Goal: Transaction & Acquisition: Purchase product/service

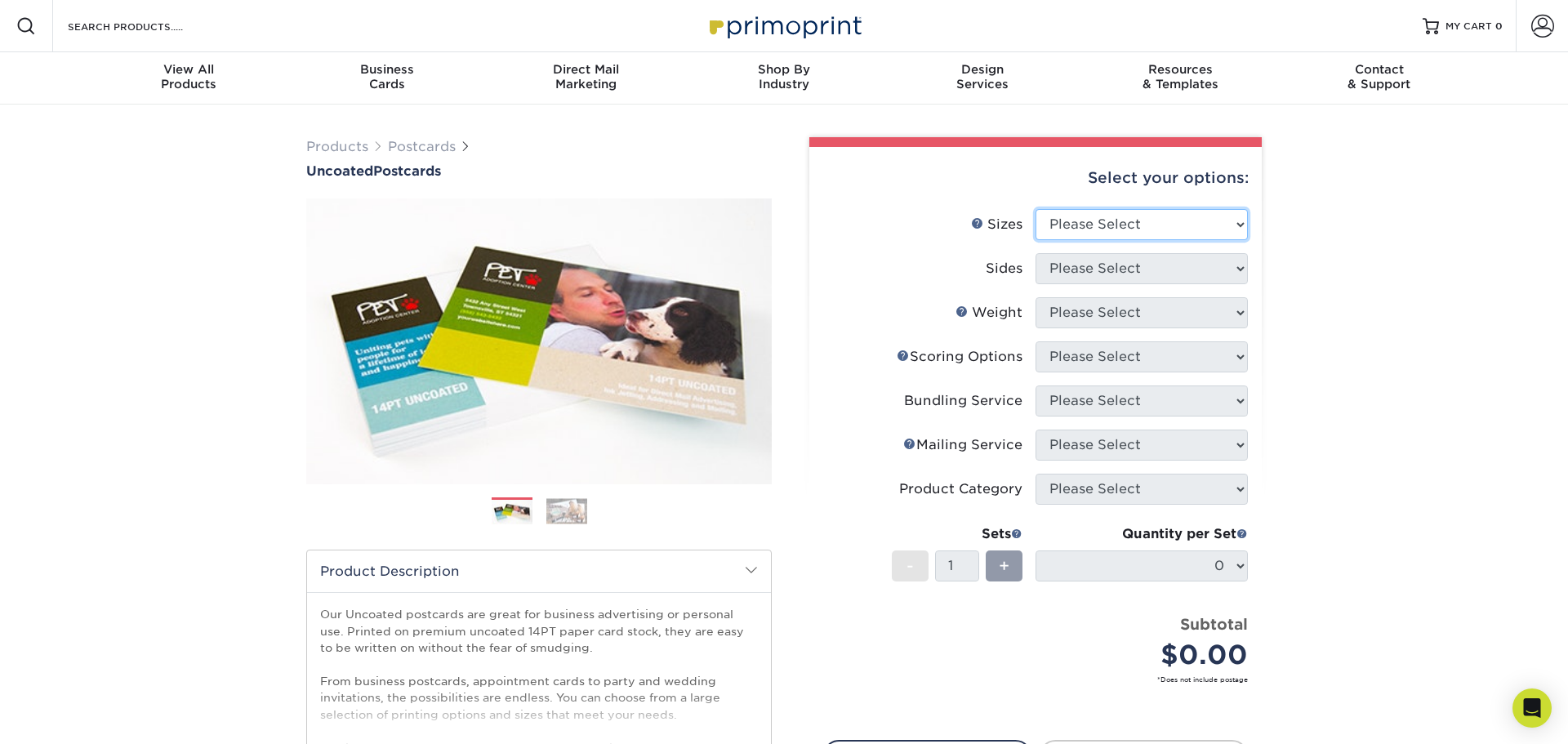
click at [1215, 226] on select "Please Select 1.5" x 7" 2" x 8" 2.12" x 5.5" 2.75" x 4.25" 2.75" x 8.5" 3" x 4"…" at bounding box center [1142, 225] width 212 height 31
select select "6.00x11.00"
click at [1036, 209] on select "Please Select 1.5" x 7" 2" x 8" 2.12" x 5.5" 2.75" x 4.25" 2.75" x 8.5" 3" x 4"…" at bounding box center [1142, 225] width 212 height 31
click at [1126, 266] on select "Please Select Print Both Sides Print Front Only" at bounding box center [1142, 269] width 212 height 31
select select "13abbda7-1d64-4f25-8bb2-c179b224825d"
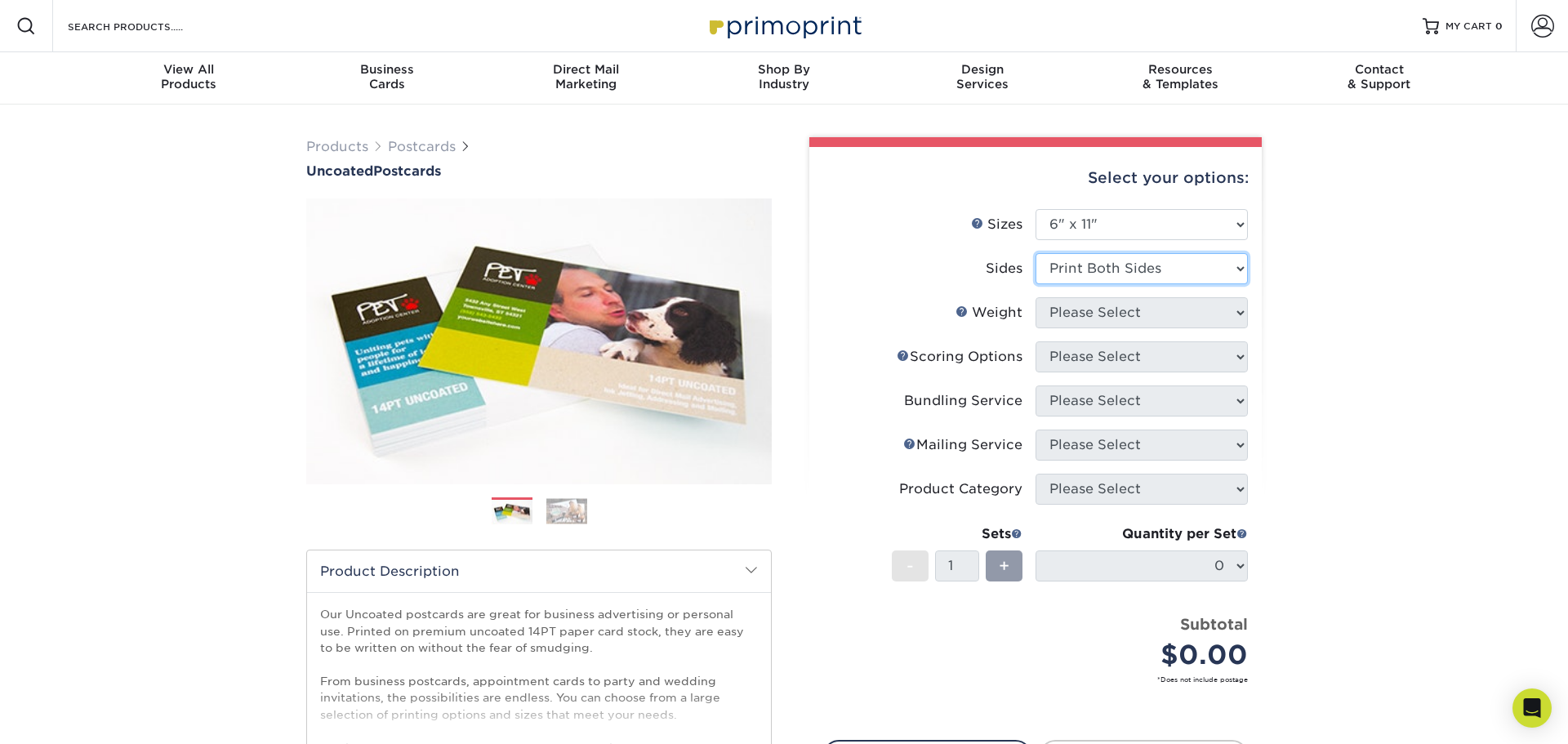
click at [1036, 253] on select "Please Select Print Both Sides Print Front Only" at bounding box center [1142, 269] width 212 height 31
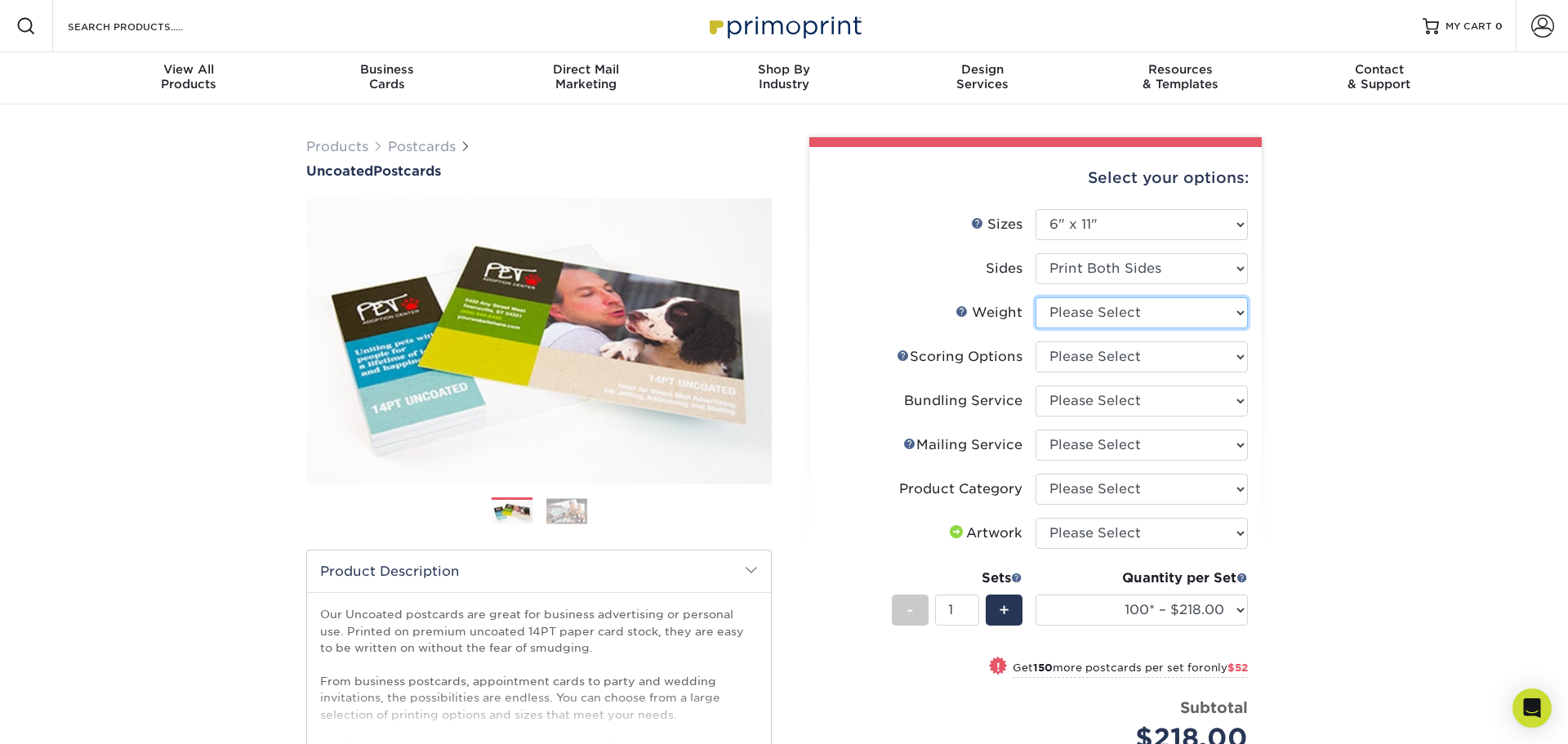
click at [1165, 318] on select "Please Select 14PT Uncoated" at bounding box center [1142, 313] width 212 height 31
click at [1036, 297] on select "Please Select 14PT Uncoated" at bounding box center [1142, 313] width 212 height 31
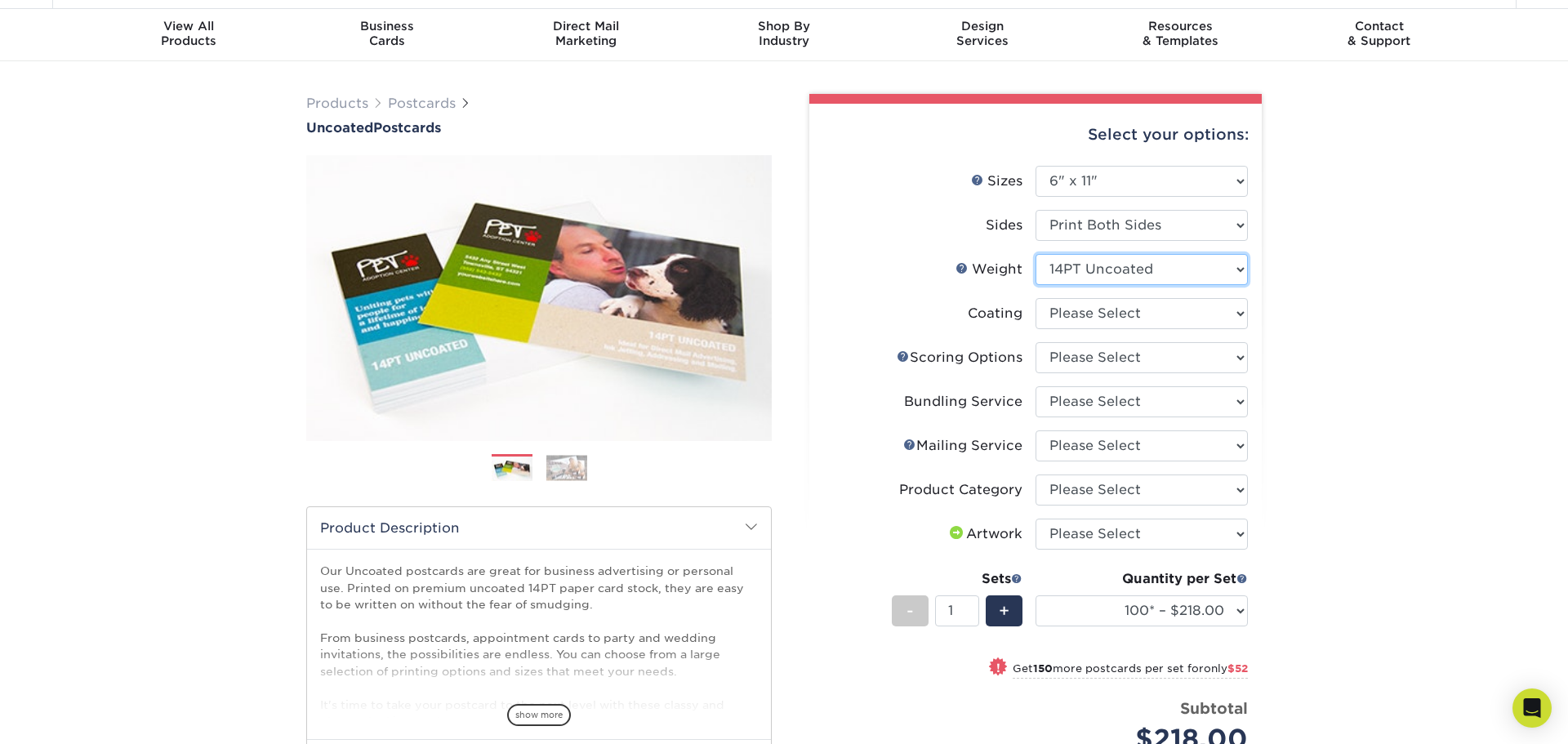
scroll to position [50, 0]
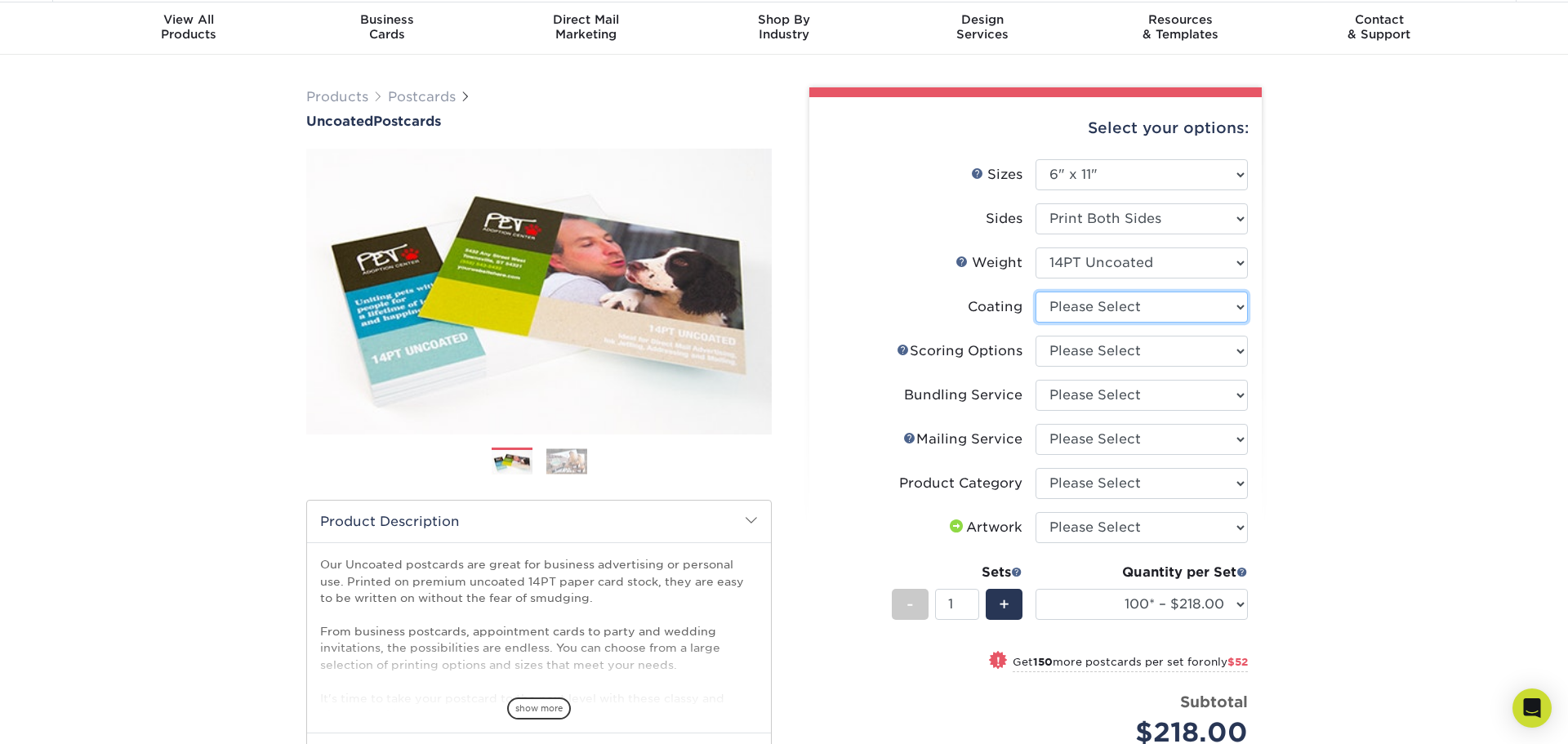
click at [1175, 306] on select at bounding box center [1142, 307] width 212 height 31
click at [1157, 263] on select "Please Select 14PT Uncoated" at bounding box center [1142, 263] width 212 height 31
select select "-1"
click at [1036, 247] on select "Please Select 14PT Uncoated" at bounding box center [1142, 263] width 212 height 31
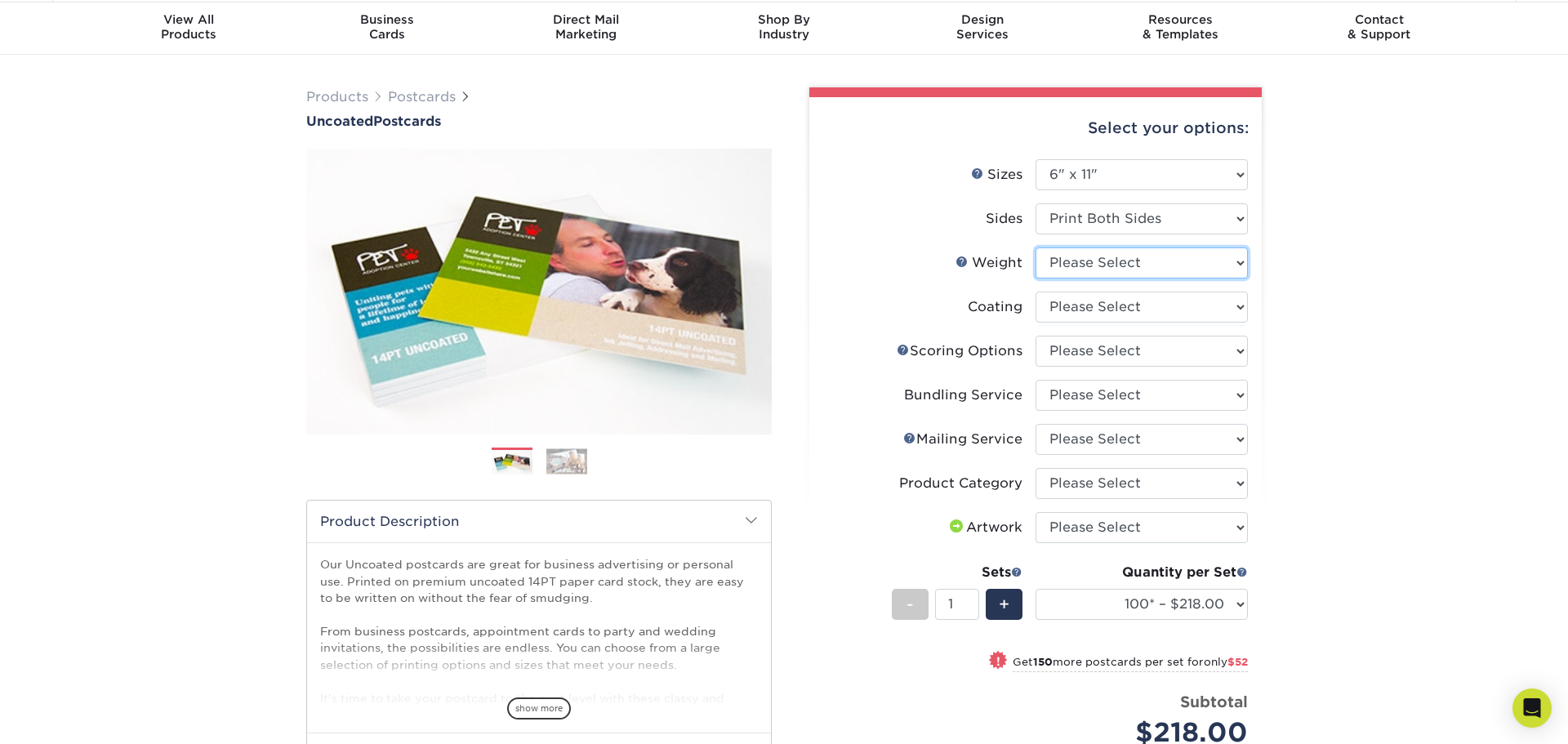
select select
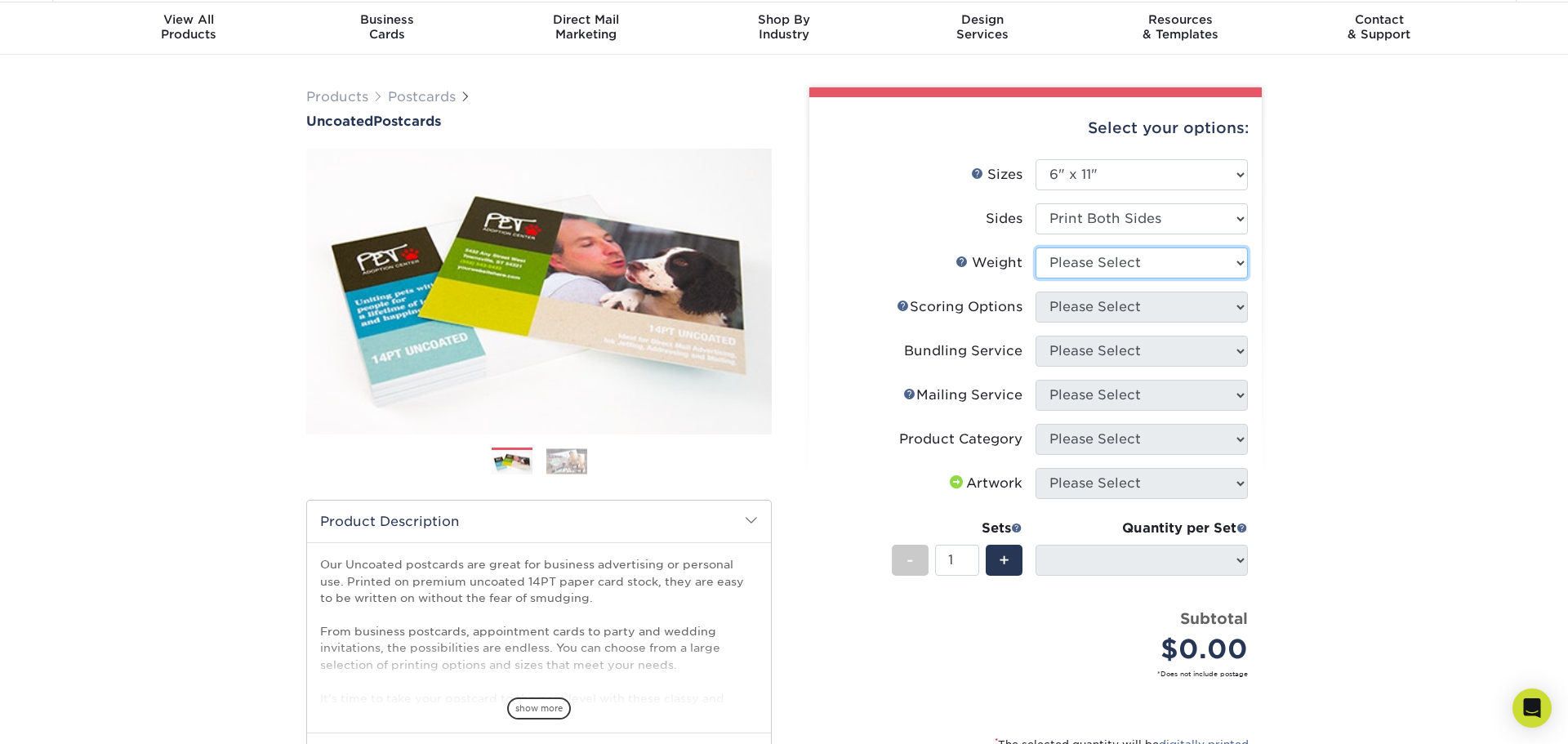
click at [1164, 259] on select "Please Select 14PT Uncoated" at bounding box center [1142, 263] width 212 height 31
select select "14PT Uncoated"
click at [1036, 247] on select "Please Select 14PT Uncoated" at bounding box center [1142, 263] width 212 height 31
select select "-1"
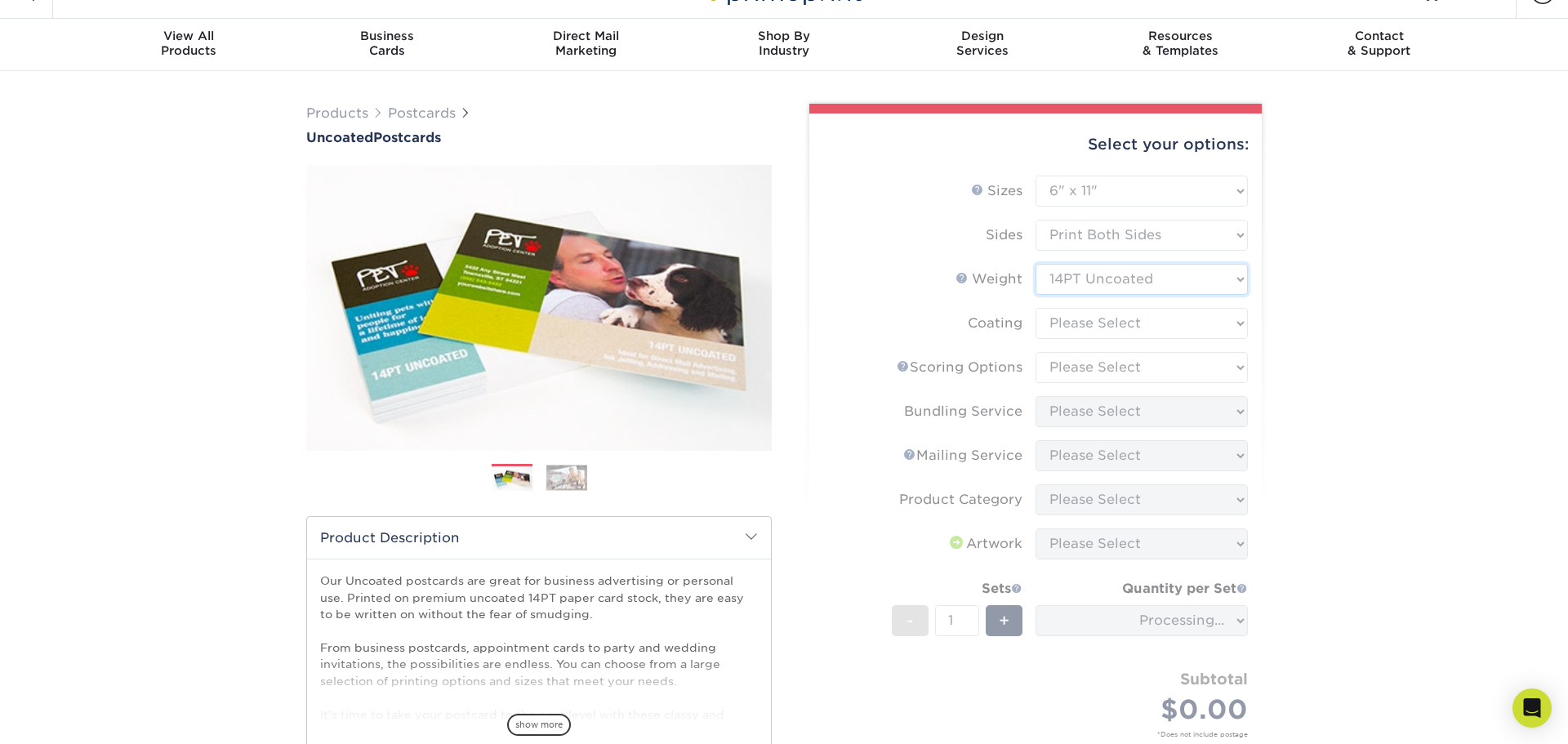
scroll to position [0, 0]
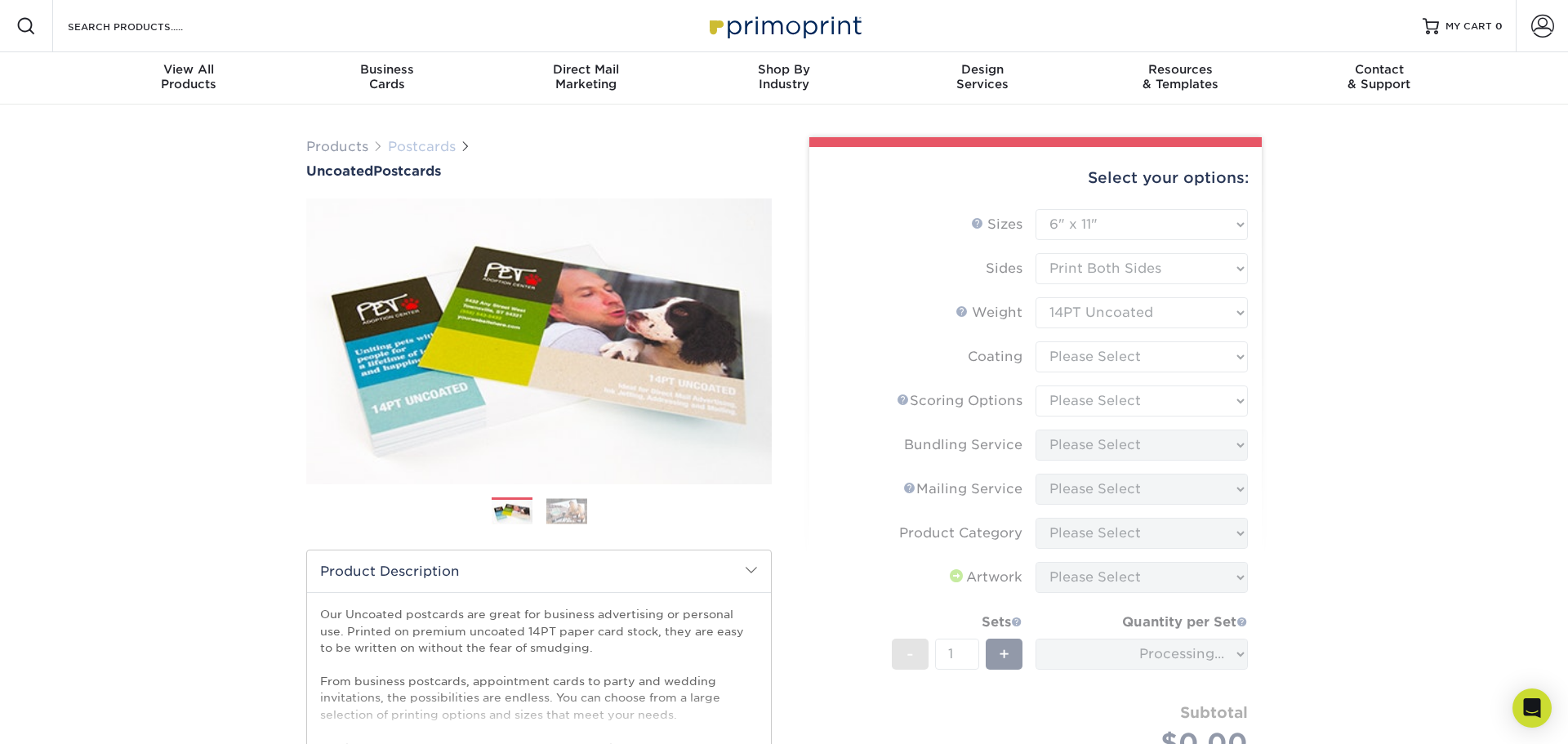
click at [435, 142] on link "Postcards" at bounding box center [422, 147] width 67 height 16
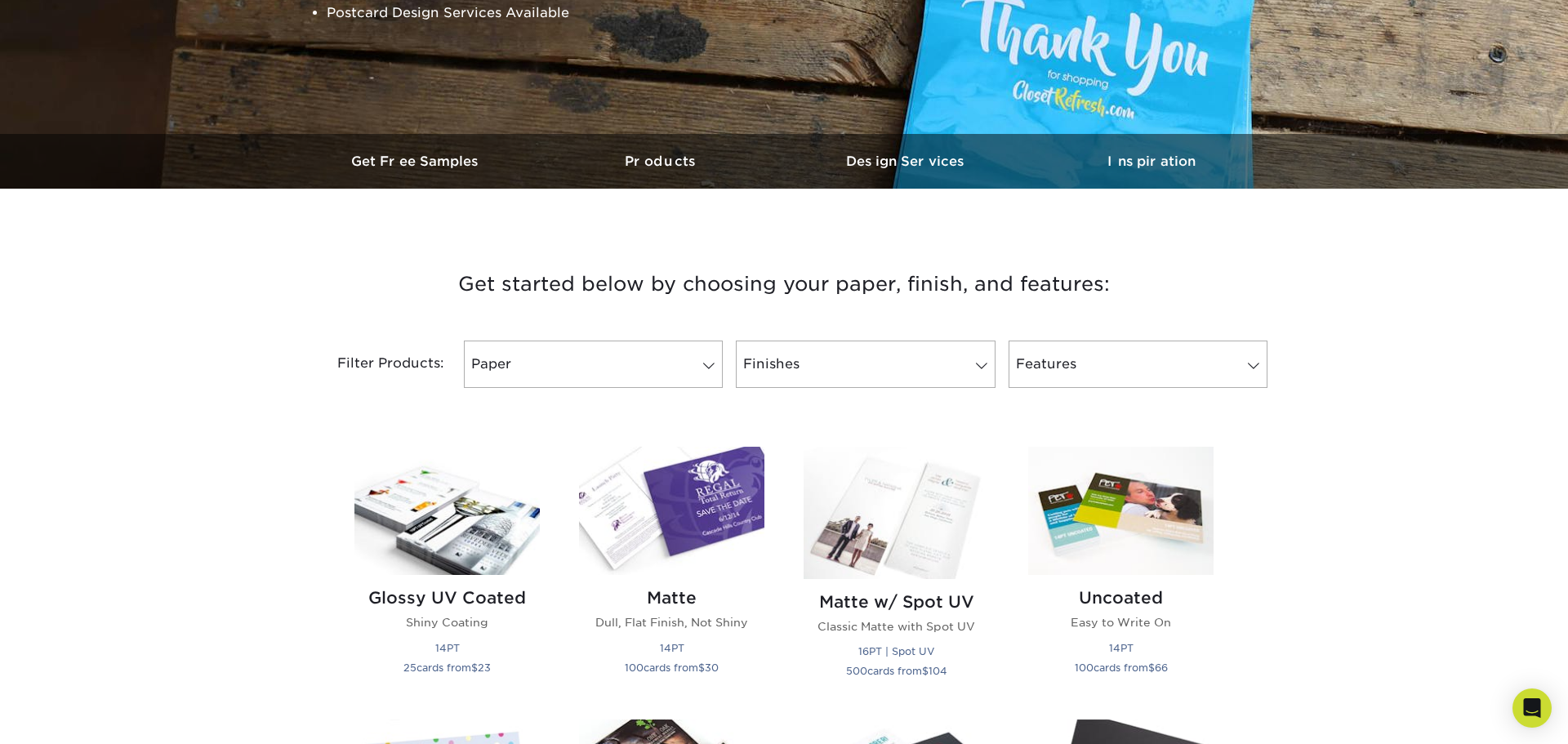
scroll to position [408, 0]
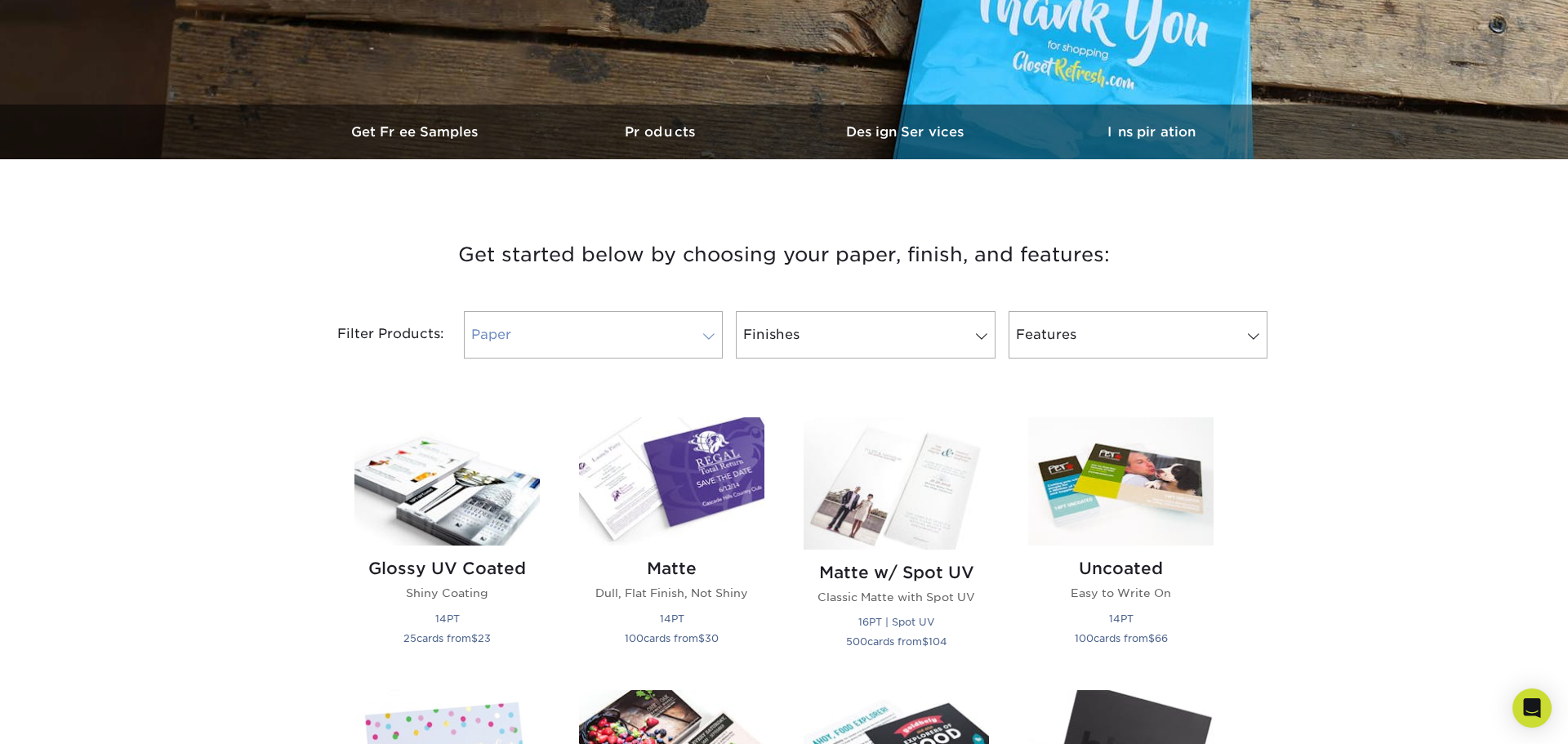
click at [646, 342] on link "Paper" at bounding box center [593, 334] width 259 height 47
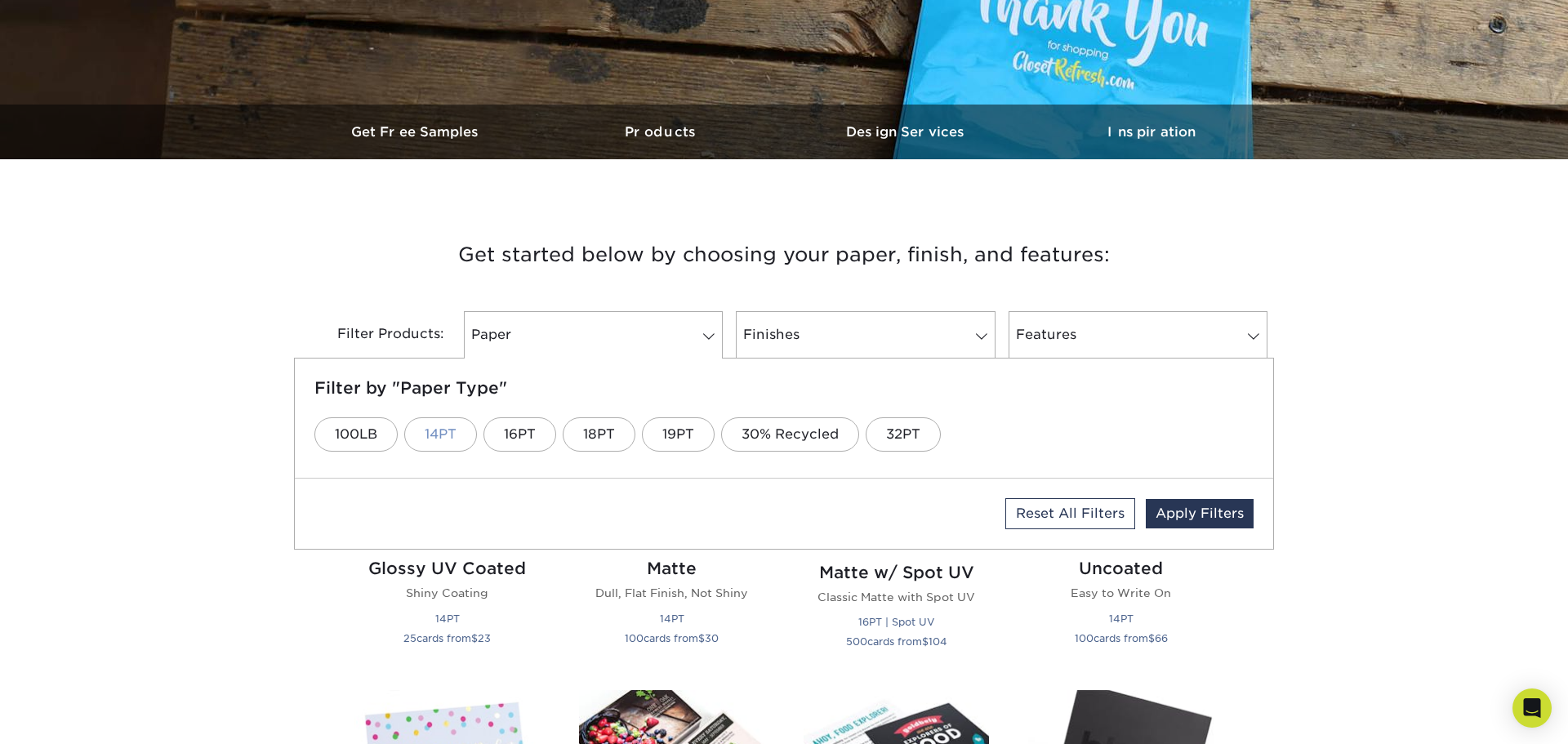
click at [446, 432] on link "14PT" at bounding box center [440, 434] width 72 height 34
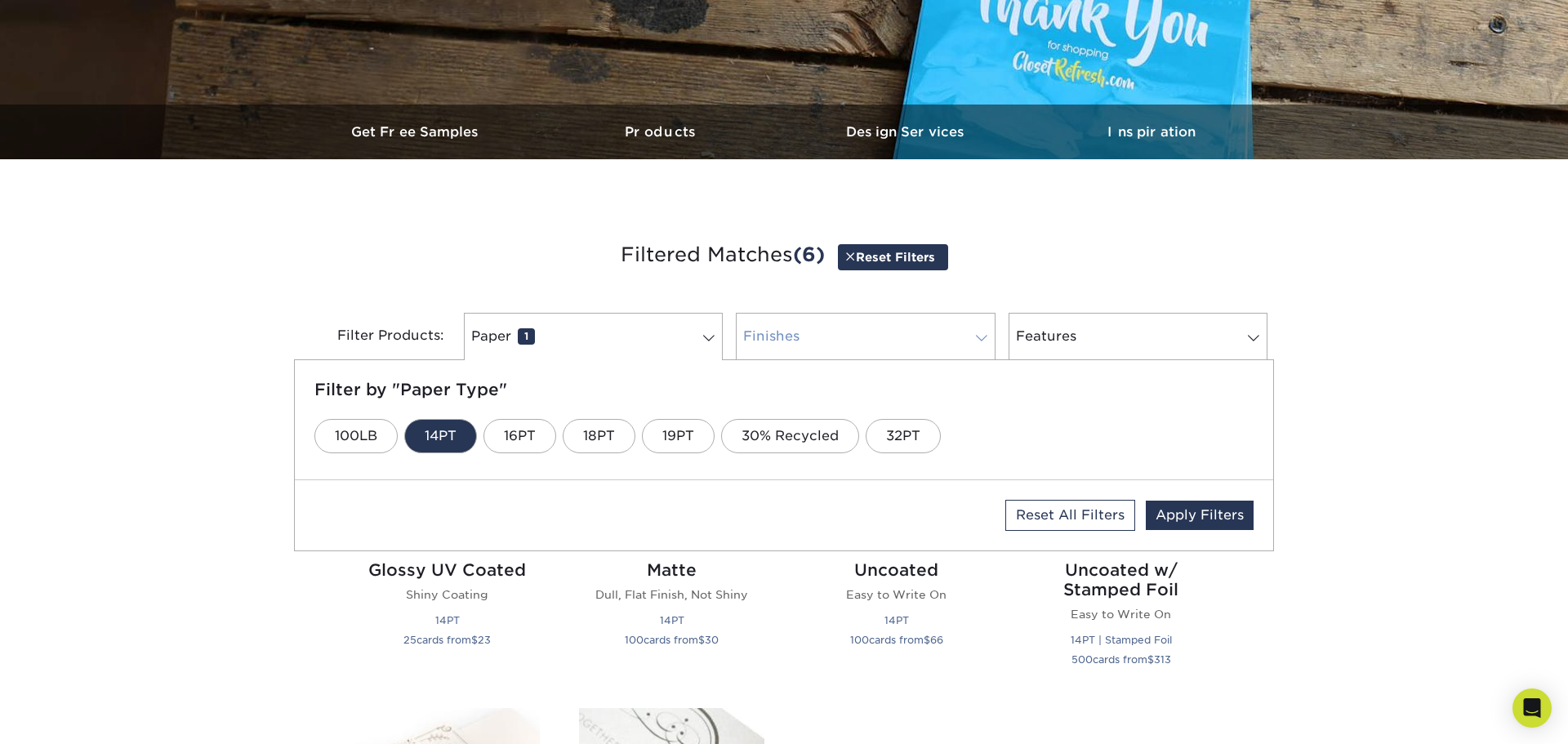
click at [860, 340] on link "Finishes 0" at bounding box center [865, 336] width 259 height 47
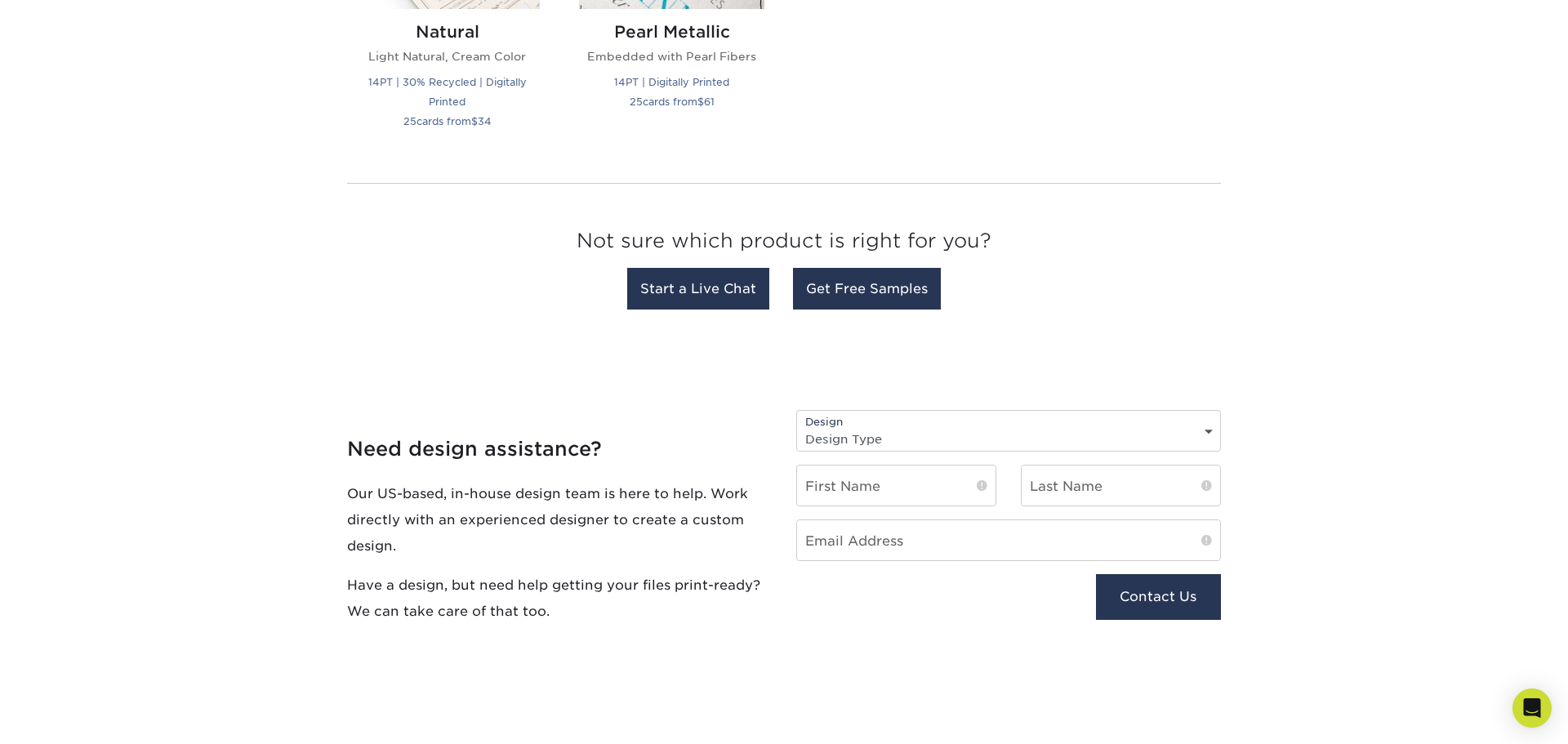
scroll to position [657, 0]
